Goal: Find specific page/section

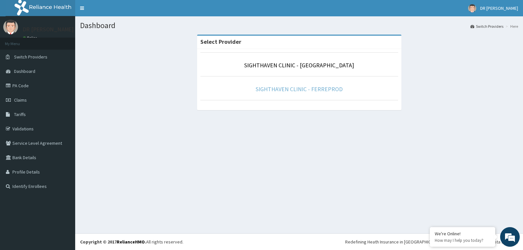
click at [314, 91] on link "SIGHTHAVEN CLINIC - FERREPROD" at bounding box center [299, 89] width 87 height 8
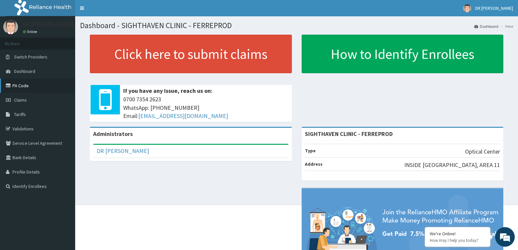
click at [31, 89] on link "PA Code" at bounding box center [37, 85] width 75 height 14
